Goal: Task Accomplishment & Management: Complete application form

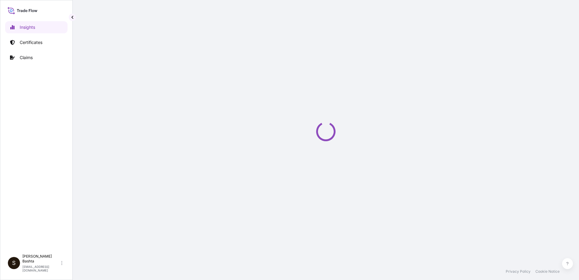
select select "2025"
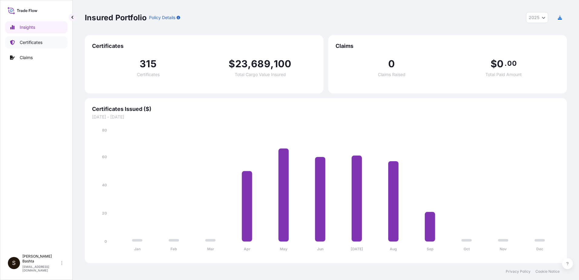
click at [36, 44] on p "Certificates" at bounding box center [31, 42] width 23 height 6
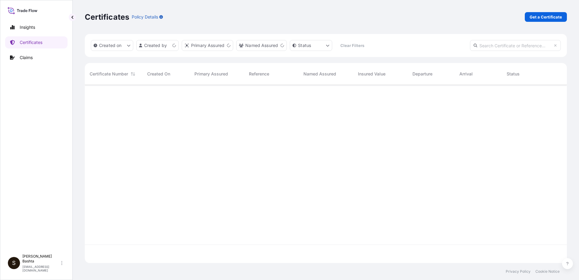
scroll to position [177, 477]
click at [551, 17] on p "Get a Certificate" at bounding box center [545, 17] width 32 height 6
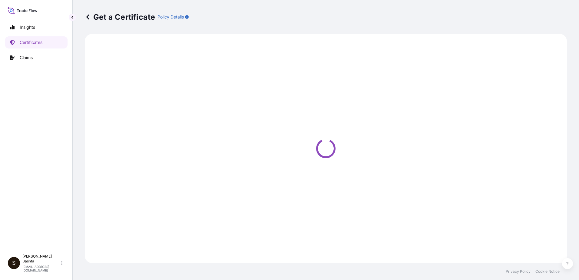
select select "Barge"
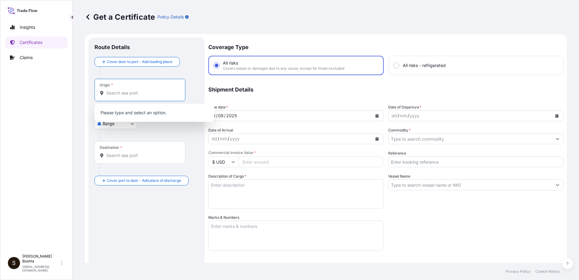
click at [116, 91] on input "Origin *" at bounding box center [141, 93] width 71 height 6
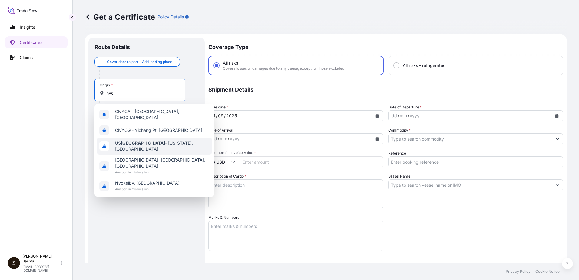
click at [148, 142] on span "US [GEOGRAPHIC_DATA] - [US_STATE], [GEOGRAPHIC_DATA]" at bounding box center [162, 146] width 94 height 12
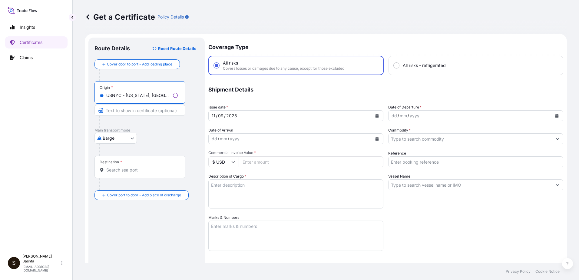
type input "USNYC - [US_STATE], [GEOGRAPHIC_DATA]"
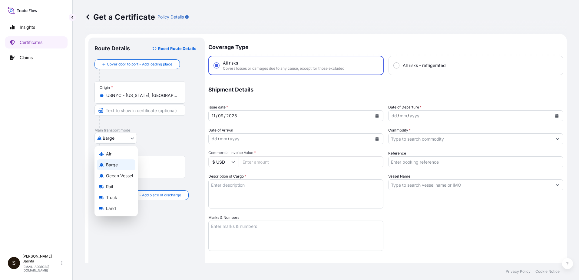
click at [134, 139] on body "0 options available. 5 options available. 1 option available. 0 options availab…" at bounding box center [289, 140] width 579 height 280
click at [114, 151] on div "Air" at bounding box center [116, 153] width 38 height 11
select select "Air"
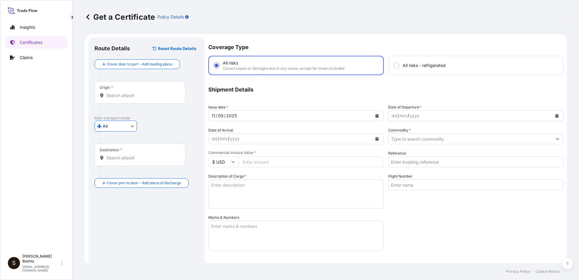
click at [125, 157] on input "Destination *" at bounding box center [141, 158] width 71 height 6
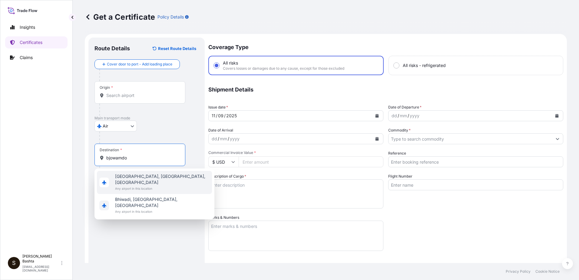
click at [138, 176] on span "[GEOGRAPHIC_DATA], [GEOGRAPHIC_DATA], [GEOGRAPHIC_DATA]" at bounding box center [162, 179] width 94 height 12
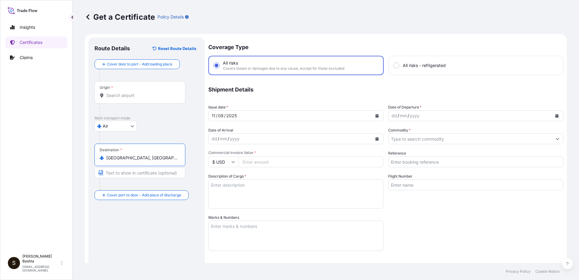
type input "[GEOGRAPHIC_DATA], [GEOGRAPHIC_DATA], [GEOGRAPHIC_DATA]"
click at [397, 116] on div "/" at bounding box center [398, 115] width 2 height 7
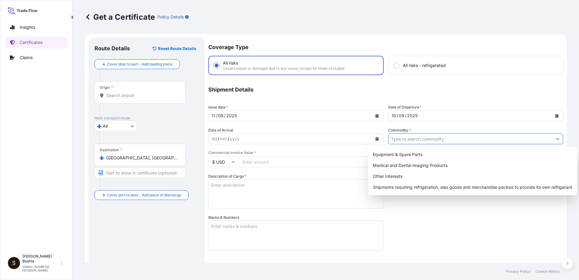
click at [555, 137] on button "Show suggestions" at bounding box center [557, 138] width 11 height 11
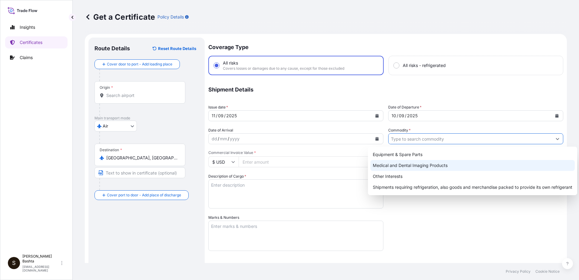
click at [416, 166] on div "Medical and Dental Imaging Products" at bounding box center [472, 165] width 204 height 11
type input "Medical and Dental Imaging Products"
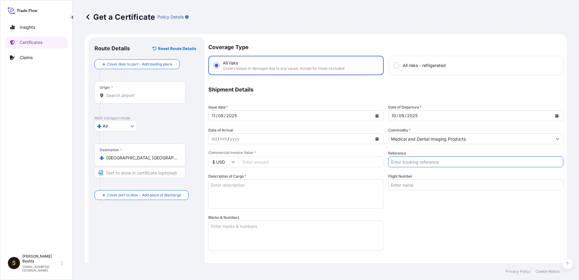
click at [401, 165] on input "Reference" at bounding box center [475, 161] width 175 height 11
type input "21244246"
drag, startPoint x: 265, startPoint y: 163, endPoint x: 266, endPoint y: 158, distance: 5.2
click at [265, 163] on input "Commercial Invoice Value *" at bounding box center [310, 161] width 145 height 11
type input "1354.87"
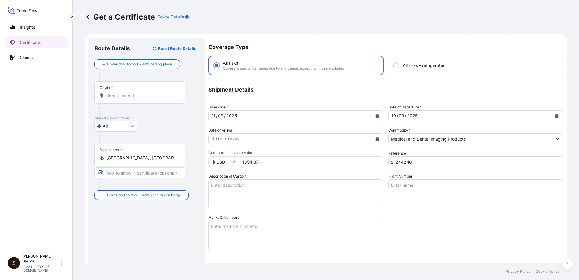
click at [241, 190] on textarea "Description of Cargo *" at bounding box center [295, 193] width 175 height 29
type textarea "MEDICAL AND DENTAL IMAGING PRODUCTS"
type input "Air"
type input "32008"
click at [224, 227] on textarea "Marks & Numbers" at bounding box center [295, 235] width 175 height 30
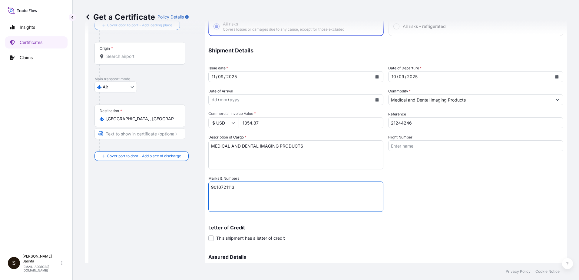
scroll to position [104, 0]
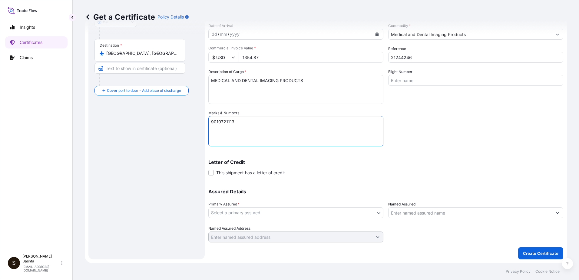
type textarea "9010721113"
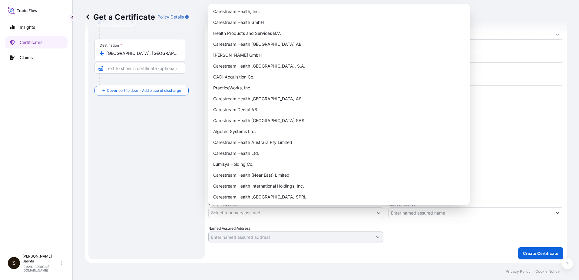
click at [379, 211] on body "Insights Certificates Claims S [PERSON_NAME] [PERSON_NAME][EMAIL_ADDRESS][PERSO…" at bounding box center [289, 140] width 579 height 280
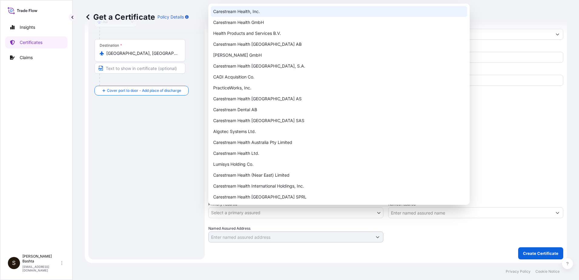
click at [252, 11] on div "Carestream Health, Inc." at bounding box center [339, 11] width 256 height 11
select select "32008"
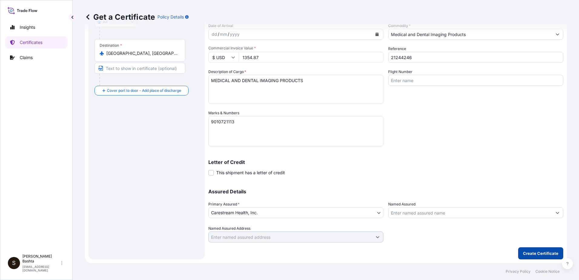
click at [543, 251] on p "Create Certificate" at bounding box center [540, 253] width 35 height 6
click at [544, 256] on button "Create Certificate" at bounding box center [540, 253] width 45 height 12
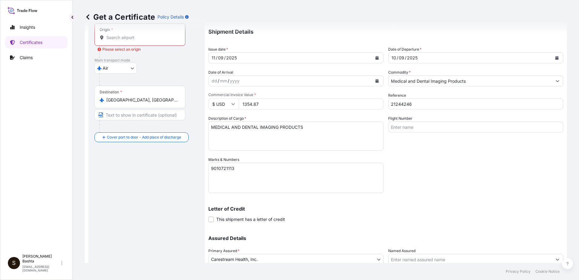
scroll to position [0, 0]
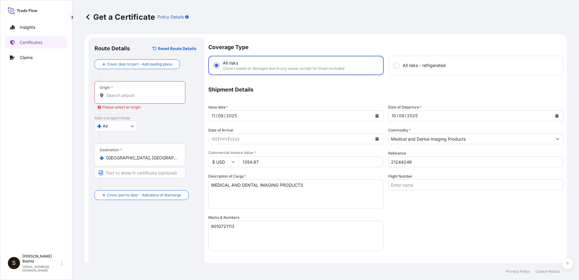
click at [126, 88] on div "Origin *" at bounding box center [139, 92] width 91 height 22
click at [126, 92] on input "Origin * Please select an origin" at bounding box center [141, 95] width 71 height 6
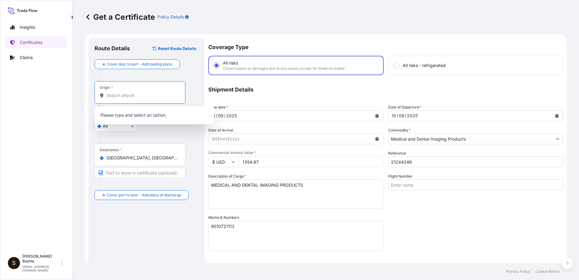
type input "j"
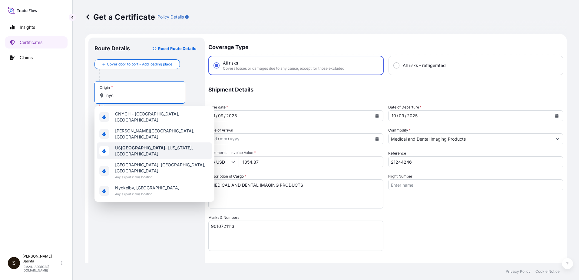
click at [142, 145] on span "US [GEOGRAPHIC_DATA] - [US_STATE], [GEOGRAPHIC_DATA]" at bounding box center [162, 151] width 94 height 12
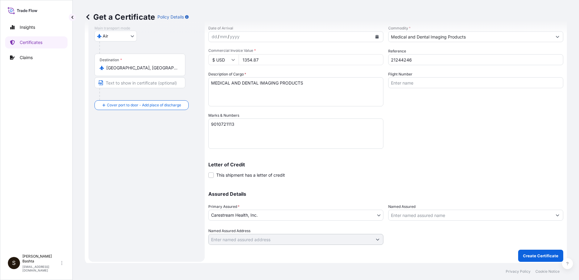
scroll to position [104, 0]
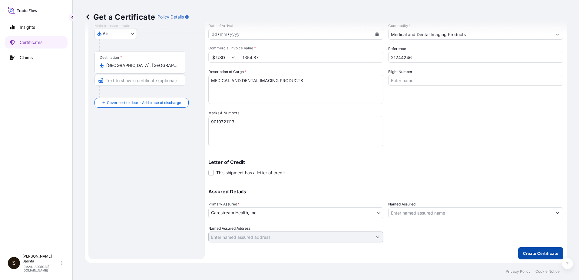
type input "USNYC - [US_STATE], [GEOGRAPHIC_DATA]"
click at [530, 254] on p "Create Certificate" at bounding box center [540, 253] width 35 height 6
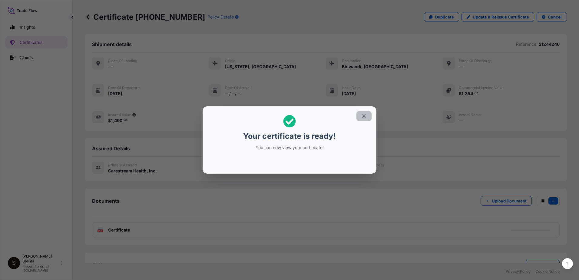
click at [363, 115] on icon "button" at bounding box center [363, 115] width 5 height 5
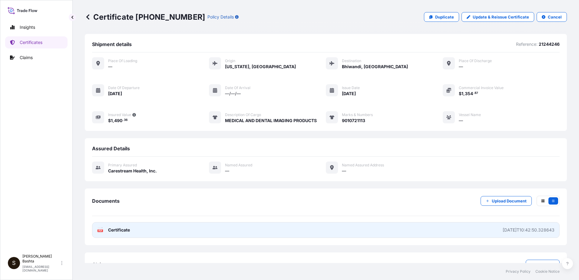
click at [102, 231] on rect at bounding box center [99, 230] width 5 height 2
